Goal: Transaction & Acquisition: Purchase product/service

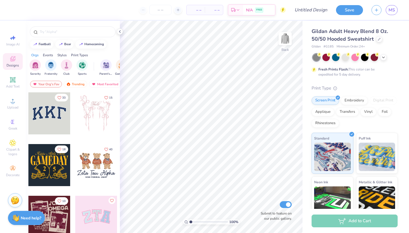
click at [53, 117] on div at bounding box center [49, 113] width 42 height 42
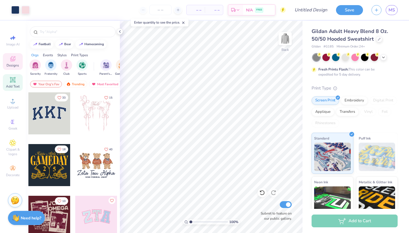
click at [10, 86] on span "Add Text" at bounding box center [13, 86] width 14 height 5
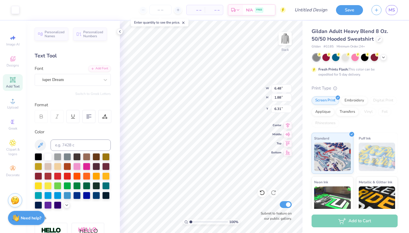
type input "11.89"
type input "5.07"
type input "3.10"
click at [91, 80] on div "Super Dream" at bounding box center [71, 79] width 60 height 9
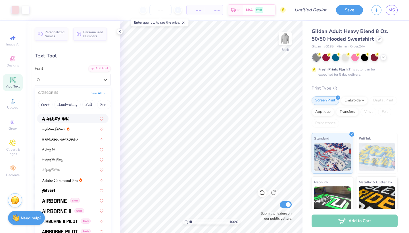
scroll to position [16, 0]
click at [63, 200] on img at bounding box center [54, 201] width 25 height 4
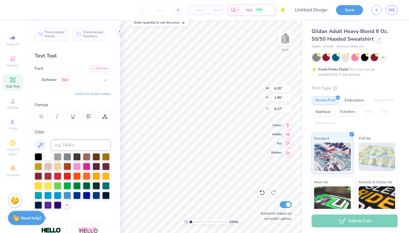
type textarea "HTMT"
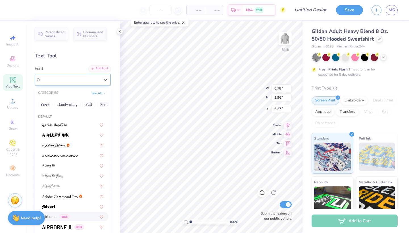
click at [68, 76] on div at bounding box center [70, 80] width 59 height 8
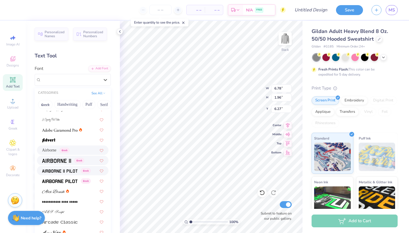
scroll to position [66, 0]
click at [65, 163] on img at bounding box center [56, 161] width 29 height 4
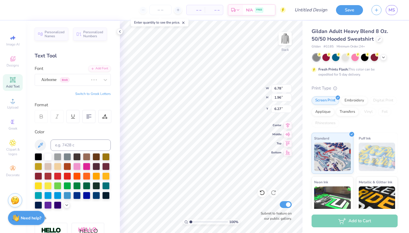
type input "6.70"
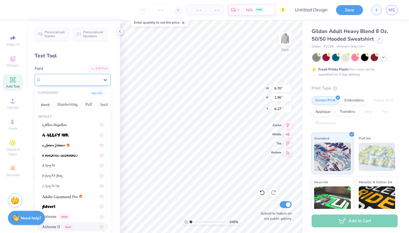
click at [74, 85] on div "Airborne II Greek" at bounding box center [73, 80] width 76 height 12
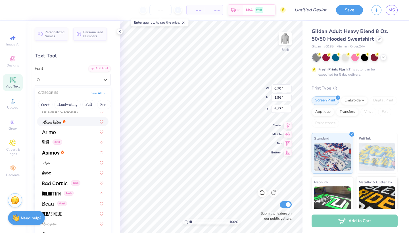
scroll to position [176, 0]
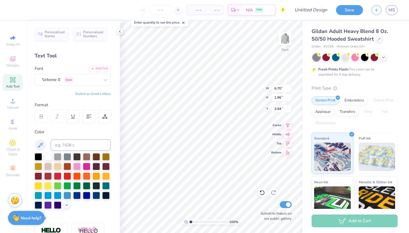
type input "3.99"
click at [175, 12] on div at bounding box center [178, 10] width 8 height 8
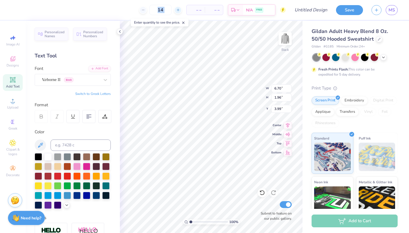
click at [175, 12] on div at bounding box center [178, 10] width 8 height 8
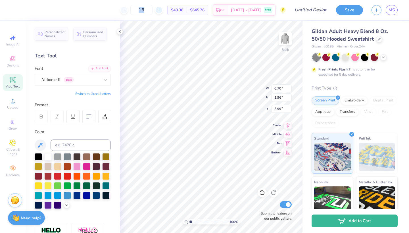
click at [175, 12] on div "16 $40.36 Per Item $645.76 Total Est. Delivery [DATE] - [DATE] FREE" at bounding box center [151, 10] width 270 height 20
click at [163, 13] on div at bounding box center [159, 10] width 8 height 8
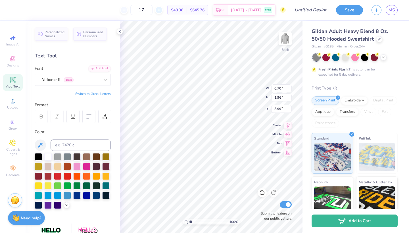
click at [163, 13] on div at bounding box center [159, 10] width 8 height 8
click at [163, 13] on div "19" at bounding box center [141, 10] width 43 height 10
click at [163, 10] on div at bounding box center [159, 10] width 8 height 8
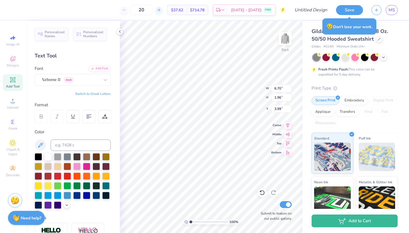
click at [163, 10] on div at bounding box center [159, 10] width 8 height 8
click at [161, 10] on icon at bounding box center [159, 10] width 4 height 4
click at [161, 9] on icon at bounding box center [159, 10] width 4 height 4
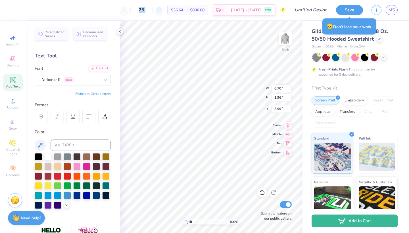
click at [161, 9] on icon at bounding box center [159, 10] width 4 height 4
type input "26"
type input "11.09"
type input "3.25"
type input "3.38"
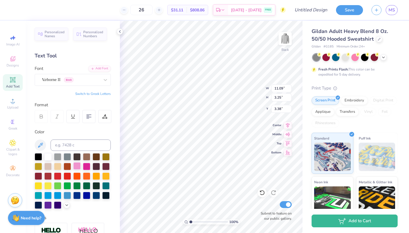
click at [76, 170] on div at bounding box center [76, 165] width 7 height 7
click at [40, 176] on div at bounding box center [38, 175] width 7 height 7
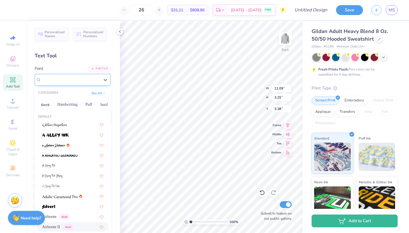
click at [66, 80] on div "Airborne II Greek" at bounding box center [71, 79] width 60 height 9
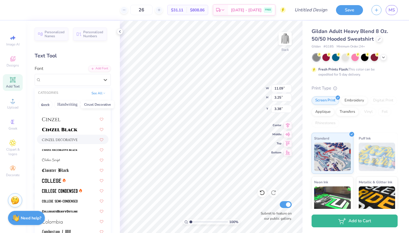
scroll to position [935, 0]
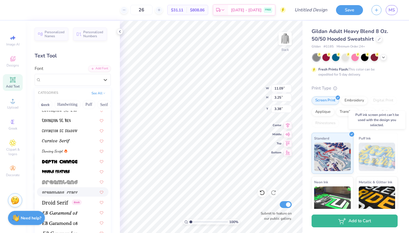
click at [379, 151] on img at bounding box center [377, 157] width 37 height 28
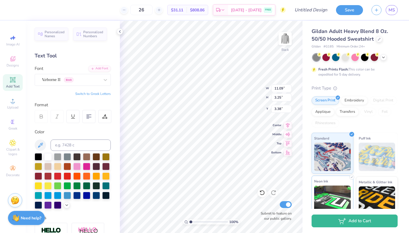
click at [334, 197] on img at bounding box center [332, 200] width 37 height 28
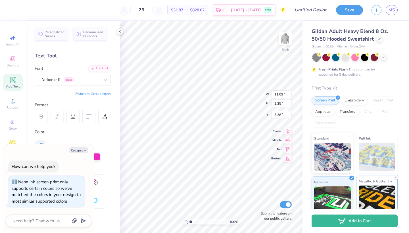
click at [375, 196] on img at bounding box center [377, 200] width 37 height 28
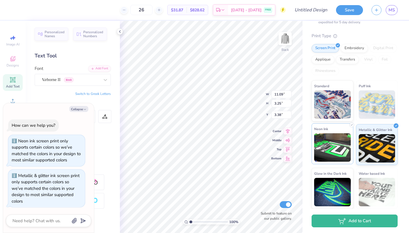
scroll to position [52, 0]
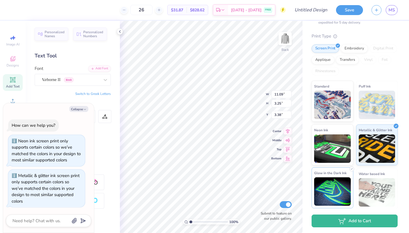
click at [346, 195] on img at bounding box center [332, 191] width 37 height 28
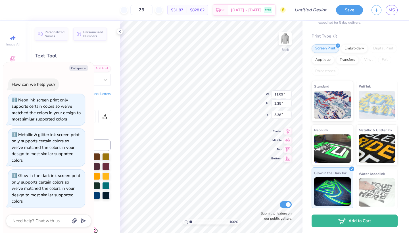
click at [328, 194] on img at bounding box center [332, 191] width 37 height 28
click at [324, 109] on img at bounding box center [332, 104] width 37 height 28
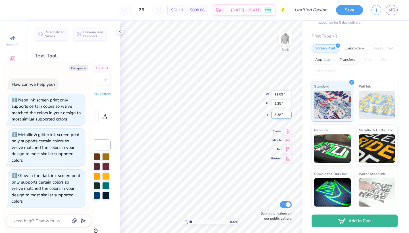
click at [290, 118] on input "3.38" at bounding box center [281, 115] width 20 height 8
click at [120, 28] on div "Personalized Names Personalized Numbers Text Tool Add Font Font Airborne II Gre…" at bounding box center [73, 127] width 94 height 212
click at [120, 32] on icon at bounding box center [120, 31] width 5 height 5
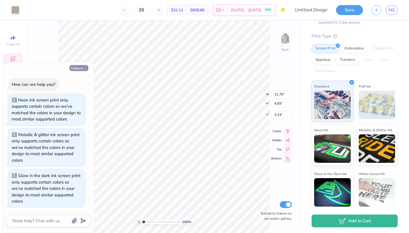
click at [84, 70] on icon "button" at bounding box center [84, 68] width 3 height 3
type textarea "x"
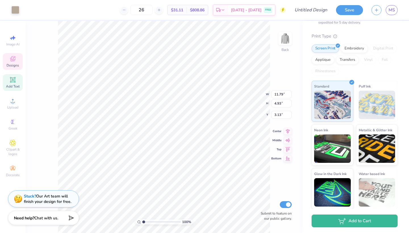
click at [8, 68] on div "Designs" at bounding box center [13, 61] width 20 height 17
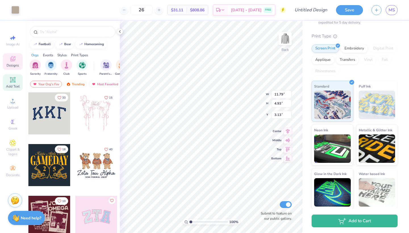
click at [10, 85] on span "Add Text" at bounding box center [13, 86] width 14 height 5
type input "6.48"
type input "1.88"
type input "6.31"
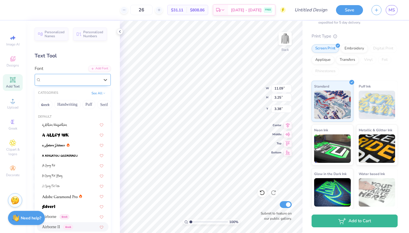
click at [74, 81] on span "Greek" at bounding box center [69, 79] width 10 height 5
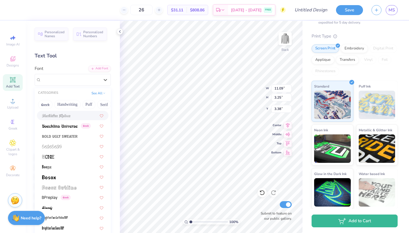
scroll to position [325, 0]
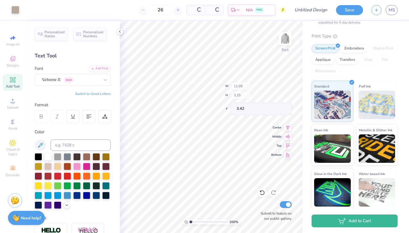
type input "3.42"
click at [9, 63] on div "Designs" at bounding box center [13, 61] width 20 height 17
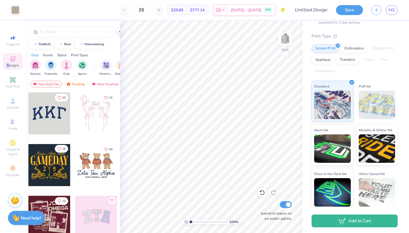
scroll to position [99, 0]
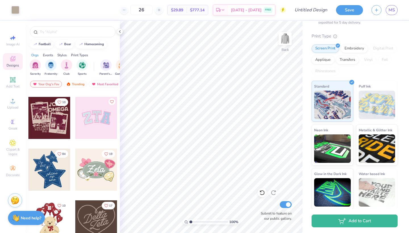
click at [91, 124] on div at bounding box center [96, 118] width 42 height 42
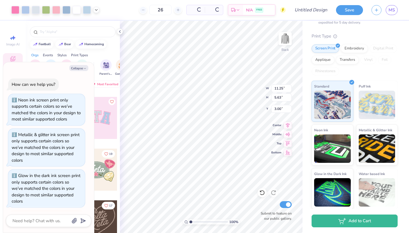
scroll to position [54, 0]
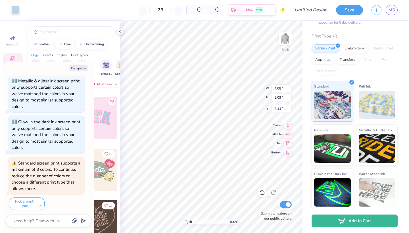
type textarea "x"
type input "4.08"
type input "5.09"
type input "3.44"
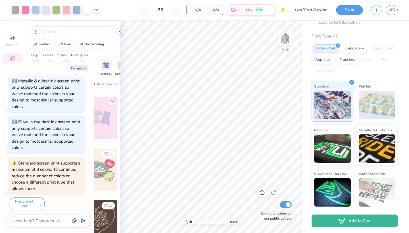
scroll to position [109, 0]
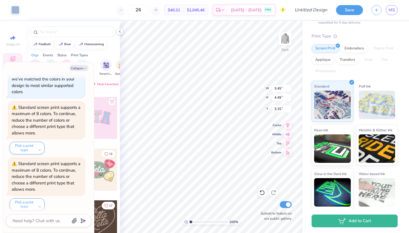
type textarea "x"
type input "3.43"
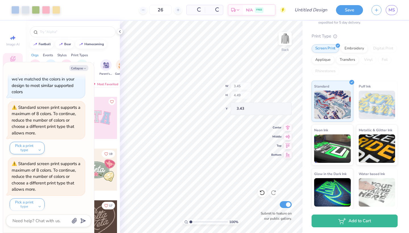
type textarea "x"
type input "3.80"
type input "4.99"
type input "3.41"
type textarea "x"
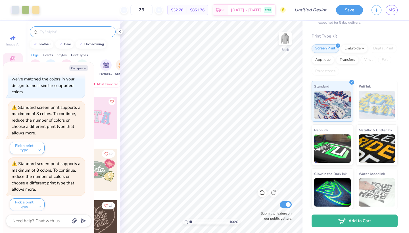
click at [47, 32] on input "text" at bounding box center [75, 32] width 73 height 6
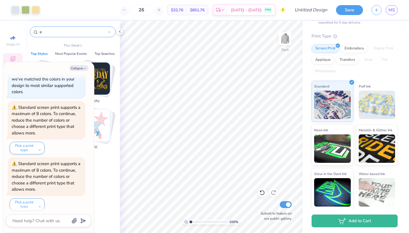
type input "p"
click at [82, 68] on button "Collapse" at bounding box center [78, 68] width 19 height 6
type textarea "x"
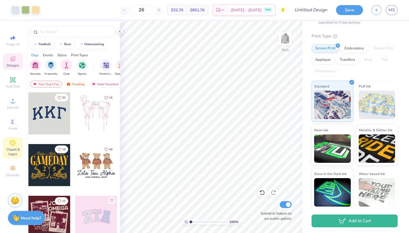
click at [17, 149] on span "Clipart & logos" at bounding box center [13, 151] width 20 height 9
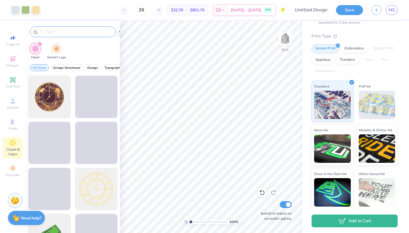
click at [70, 33] on input "text" at bounding box center [75, 32] width 73 height 6
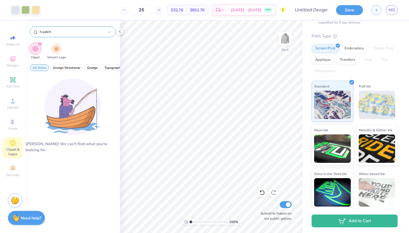
click at [44, 31] on input "h patch" at bounding box center [73, 32] width 69 height 6
type input "h"
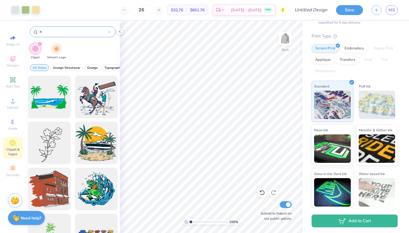
scroll to position [0, 0]
click at [58, 34] on input "h" at bounding box center [73, 32] width 69 height 6
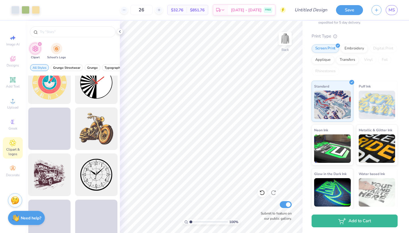
scroll to position [199, 0]
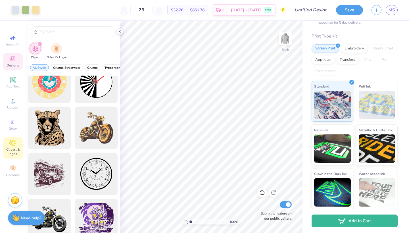
click at [14, 62] on icon at bounding box center [12, 58] width 7 height 7
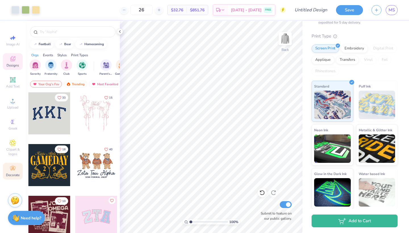
click at [12, 173] on span "Decorate" at bounding box center [13, 175] width 14 height 5
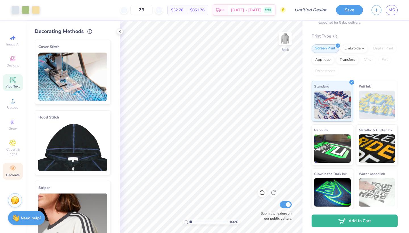
click at [14, 83] on icon at bounding box center [12, 79] width 7 height 7
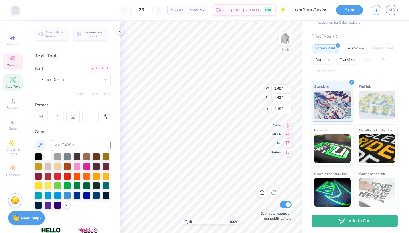
type input "3.00"
type input "4.98"
type input "1.87"
type input "6.31"
click at [186, 105] on li "Copy" at bounding box center [200, 104] width 45 height 11
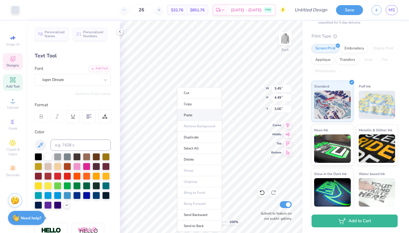
click at [191, 118] on li "Paste" at bounding box center [199, 115] width 45 height 11
type input "3.00"
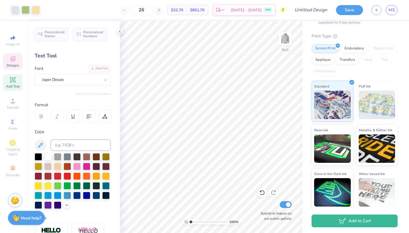
click at [11, 61] on icon at bounding box center [13, 60] width 5 height 4
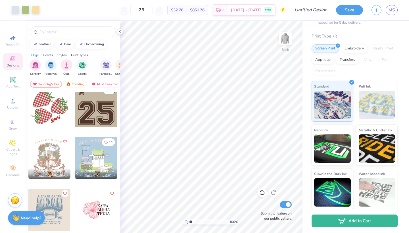
scroll to position [1020, 0]
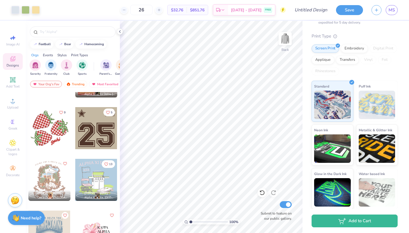
click at [90, 133] on div at bounding box center [96, 128] width 42 height 42
type input "2.76"
type input "3.45"
type input "4.49"
type input "3.00"
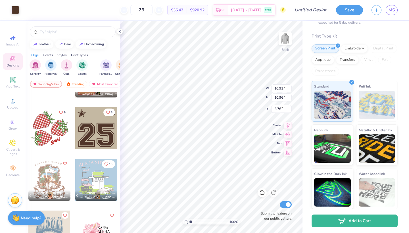
type input "7.18"
type input "7.22"
type input "6.50"
type input "3.45"
type input "4.49"
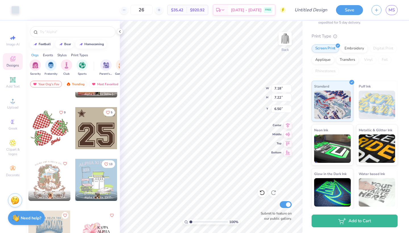
type input "2.76"
type input "12.84"
type input "12.91"
type input "0.80"
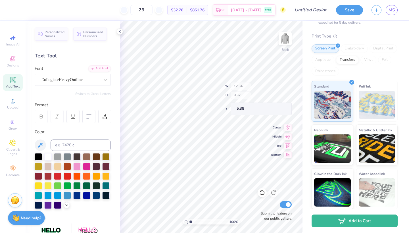
type input "3.31"
type input "0.66"
type input "2.49"
type textarea "HTMt day"
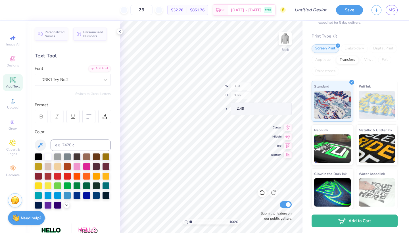
click at [246, 97] on div "100 % Back W 3.31 H 0.66 Y 2.49 Center Middle Top Bottom Submit to feature on o…" at bounding box center [211, 127] width 183 height 212
type textarea "HTMt SAB"
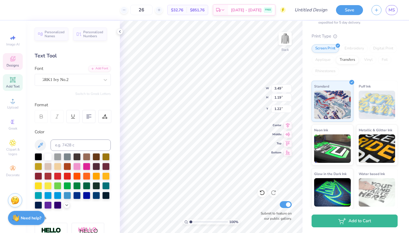
type textarea "U"
type input "12.34"
type input "8.32"
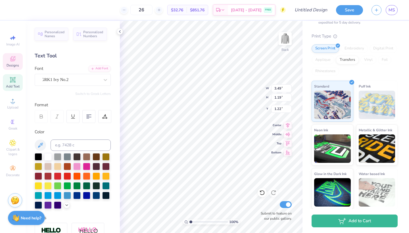
type input "5.38"
type input "2.69"
click at [241, 87] on div "100 % Back W 4.41 H 0.62 Y 2.69 Center Middle Top Bottom Submit to feature on o…" at bounding box center [211, 127] width 183 height 212
click at [0, 54] on div "Image AI Designs Add Text Upload Greek Clipart & logos Decorate" at bounding box center [13, 127] width 26 height 212
click at [15, 66] on span "Designs" at bounding box center [13, 65] width 13 height 5
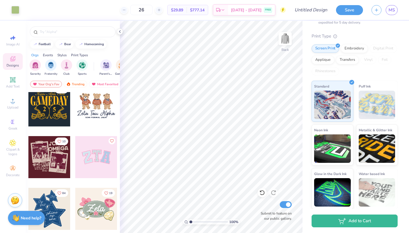
scroll to position [59, 0]
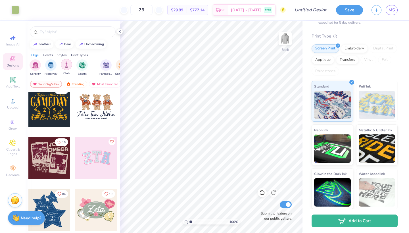
click at [71, 64] on div "filter for Club" at bounding box center [66, 64] width 11 height 11
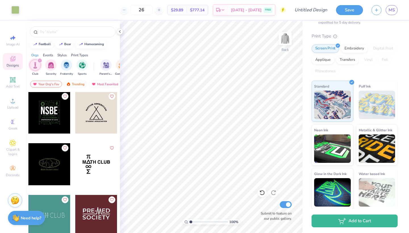
scroll to position [0, 0]
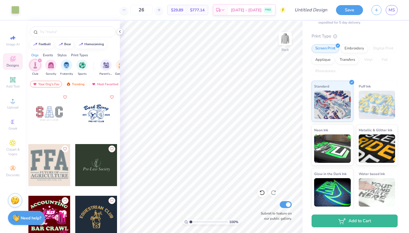
click at [46, 161] on div at bounding box center [49, 165] width 42 height 42
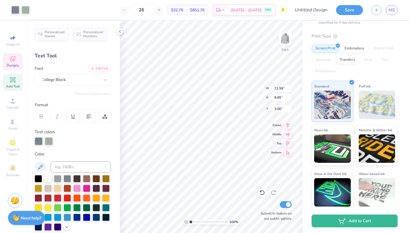
type input "6.65"
type textarea "A"
type textarea "HTMT"
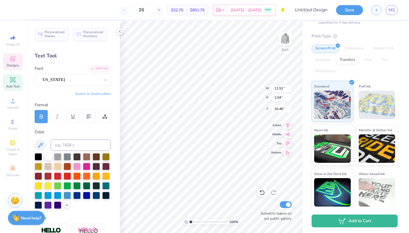
type input "5.79"
type input "0.68"
type input "9.61"
type textarea "STUDENT"
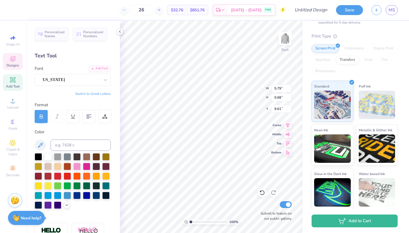
type input "11.51"
type input "1.04"
type input "10.46"
type textarea "AGRICULADVISORYTURE"
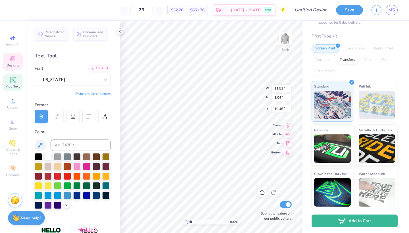
scroll to position [0, 2]
type textarea "ADVISORY BOARD"
type input "11.91"
type textarea "F"
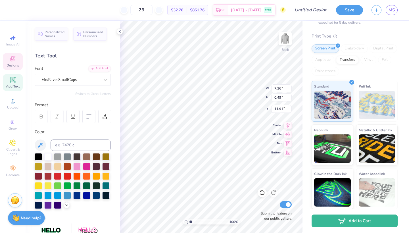
scroll to position [0, 1]
type textarea "COLUMBIA, [GEOGRAPHIC_DATA]"
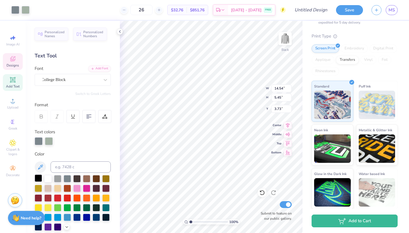
click at [38, 178] on div at bounding box center [38, 177] width 7 height 7
click at [40, 196] on div at bounding box center [38, 197] width 7 height 7
click at [40, 197] on div at bounding box center [38, 197] width 7 height 7
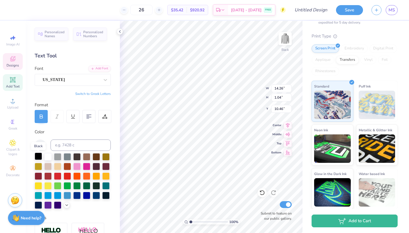
click at [39, 157] on div at bounding box center [38, 156] width 7 height 7
click at [77, 157] on div at bounding box center [76, 156] width 7 height 7
type input "4.84"
type input "0.68"
type input "9.61"
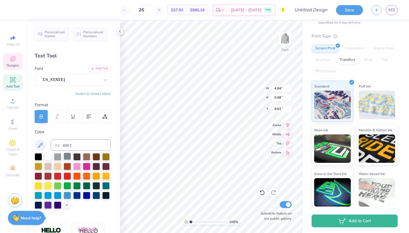
click at [69, 156] on div at bounding box center [67, 156] width 7 height 7
click at [66, 203] on icon at bounding box center [67, 204] width 5 height 5
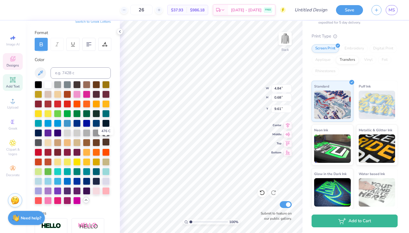
scroll to position [72, 0]
click at [48, 86] on div at bounding box center [47, 83] width 7 height 7
click at [40, 140] on div at bounding box center [38, 141] width 7 height 7
type input "14.26"
type input "1.04"
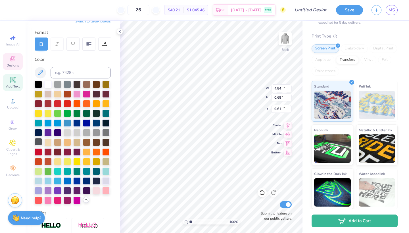
type input "10.46"
click at [39, 142] on div at bounding box center [38, 141] width 7 height 7
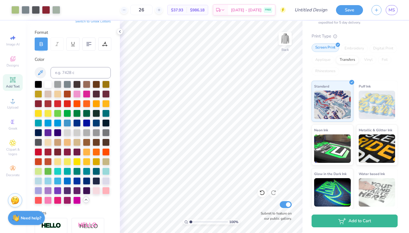
scroll to position [0, 0]
click at [354, 47] on div "Embroidery" at bounding box center [354, 48] width 27 height 9
click at [354, 50] on div "Embroidery" at bounding box center [354, 48] width 27 height 9
click at [334, 47] on div "Screen Print" at bounding box center [326, 47] width 28 height 9
click at [351, 49] on div "Embroidery" at bounding box center [354, 48] width 27 height 9
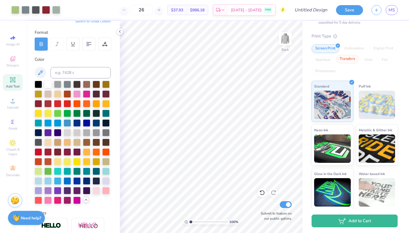
click at [349, 61] on div "Transfers" at bounding box center [347, 59] width 23 height 9
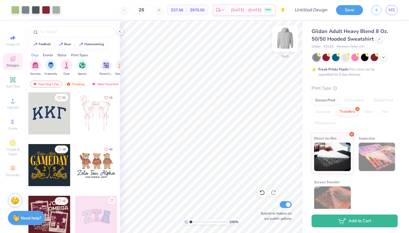
click at [286, 40] on img at bounding box center [285, 38] width 23 height 23
click at [286, 37] on div at bounding box center [285, 38] width 13 height 13
click at [286, 38] on img at bounding box center [285, 38] width 23 height 23
click at [376, 41] on div "Gildan Adult Heavy Blend 8 Oz. 50/50 Hooded Sweatshirt" at bounding box center [355, 35] width 86 height 15
click at [380, 39] on div at bounding box center [379, 39] width 6 height 6
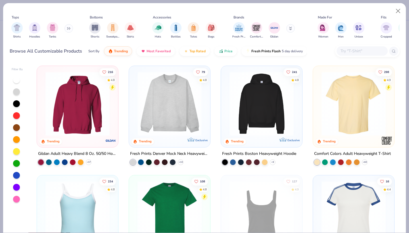
click at [135, 108] on img at bounding box center [100, 104] width 70 height 64
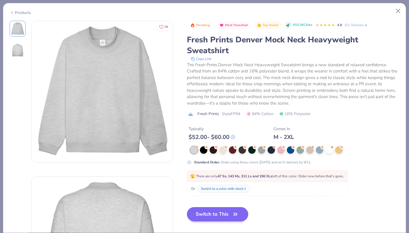
click at [187, 207] on button "Switch to This" at bounding box center [218, 214] width 62 height 14
type textarea "x"
type input "50"
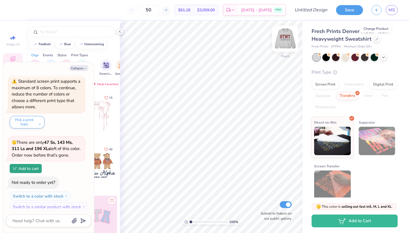
click at [284, 37] on img at bounding box center [285, 38] width 23 height 23
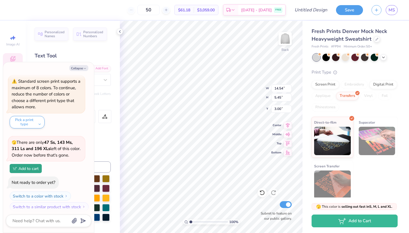
type textarea "x"
type input "3.00"
click at [87, 66] on button "Collapse" at bounding box center [78, 68] width 19 height 6
type textarea "x"
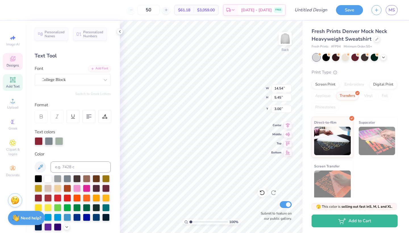
type input "1.00"
type input "14.26"
type input "1.04"
type input "9.52"
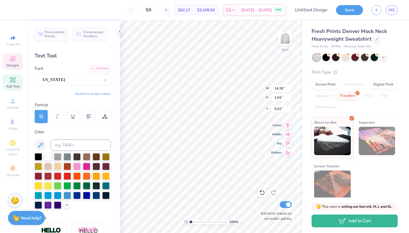
type input "4.84"
type input "0.68"
type input "8.67"
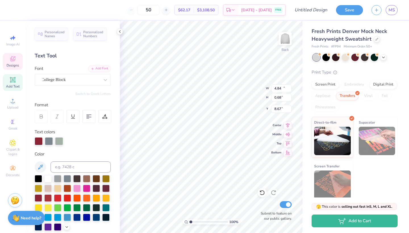
type input "14.54"
type input "5.45"
type input "1.72"
type input "8.59"
click at [360, 85] on div "Embroidery" at bounding box center [354, 84] width 27 height 9
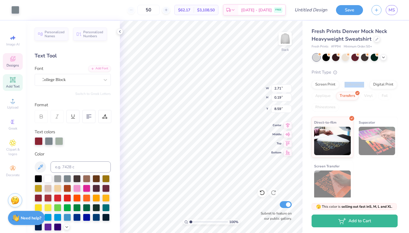
click at [360, 85] on div "Embroidery" at bounding box center [354, 84] width 27 height 9
type input "2.66"
type input "8.77"
type input "8.25"
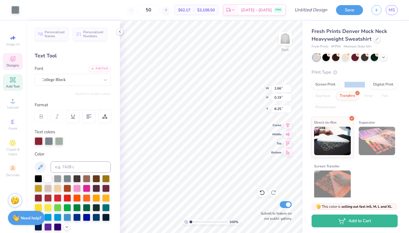
type input "2.71"
type input "8.40"
type input "2.66"
type input "8.25"
type input "9.14"
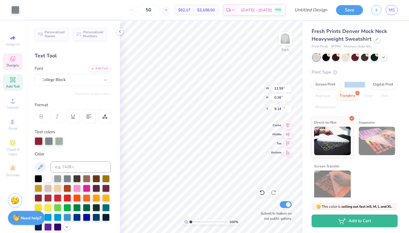
type input "5.25"
type input "0.49"
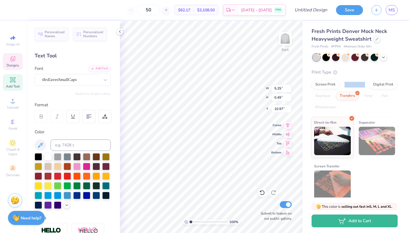
type input "12.12"
type input "14.26"
type input "1.04"
type input "9.48"
type input "11.00"
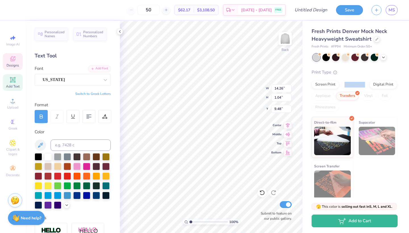
type input "0.80"
type input "9.60"
type input "10.76"
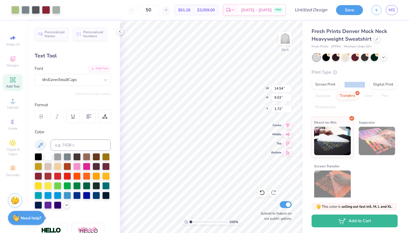
type input "3.00"
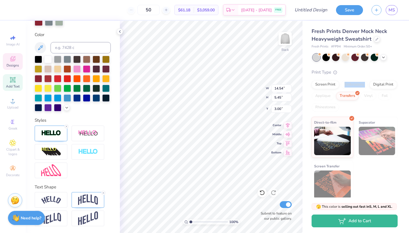
scroll to position [119, 0]
click at [59, 204] on div at bounding box center [51, 200] width 33 height 16
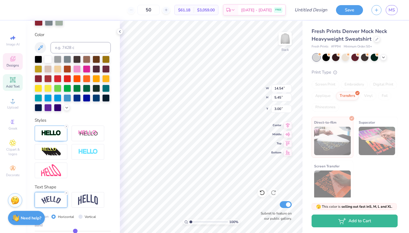
type input "15.61"
type input "5.10"
type input "3.18"
click at [77, 200] on div at bounding box center [88, 200] width 33 height 16
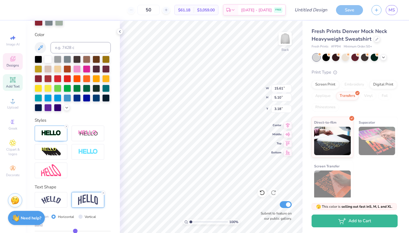
type input "14.54"
type input "5.45"
type input "3.00"
click at [87, 203] on img at bounding box center [88, 199] width 20 height 11
